Goal: Check status: Check status

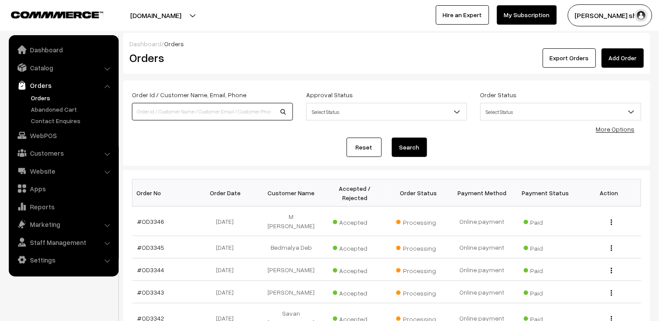
click at [173, 118] on input at bounding box center [212, 112] width 161 height 18
paste input "OD3062"
type input "OD3062"
click at [417, 154] on button "Search" at bounding box center [409, 147] width 35 height 19
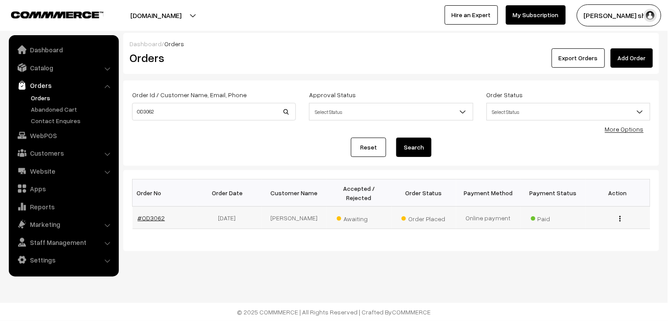
click at [150, 214] on link "#OD3062" at bounding box center [151, 217] width 27 height 7
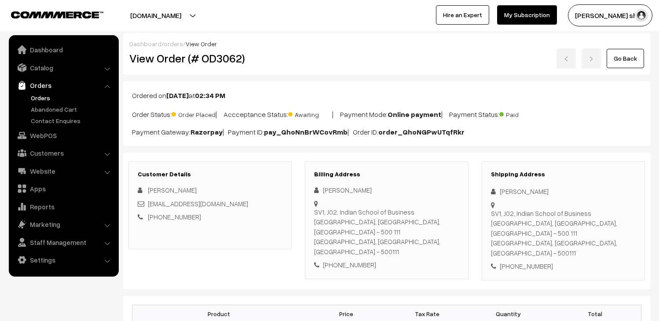
scroll to position [437, 0]
